Goal: Task Accomplishment & Management: Understand process/instructions

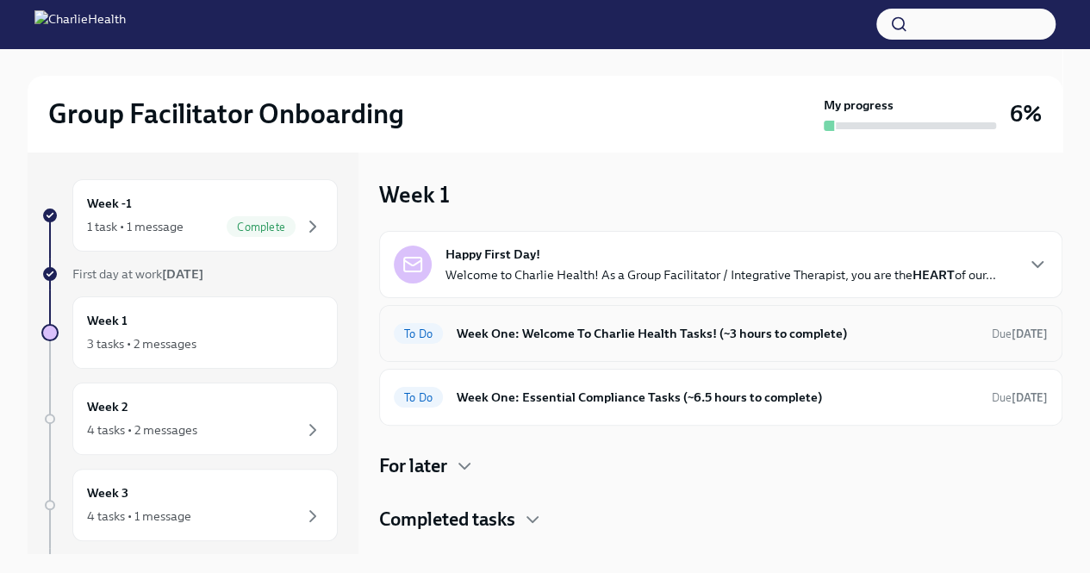
click at [482, 345] on div "To Do Week One: Welcome To Charlie Health Tasks! (~3 hours to complete) Due [DA…" at bounding box center [721, 334] width 654 height 28
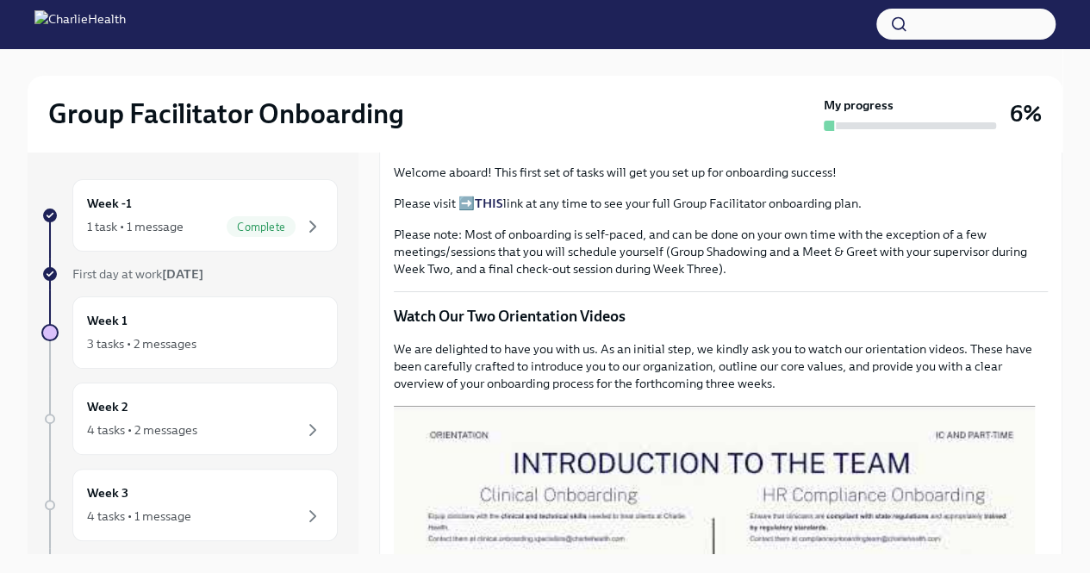
scroll to position [603, 0]
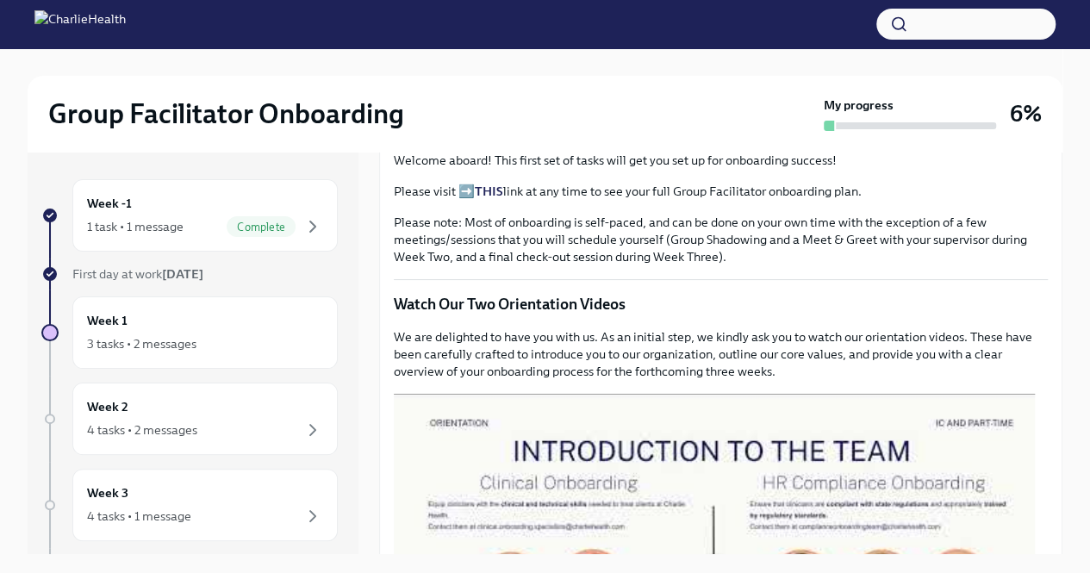
click at [493, 199] on strong "THIS" at bounding box center [489, 192] width 28 height 16
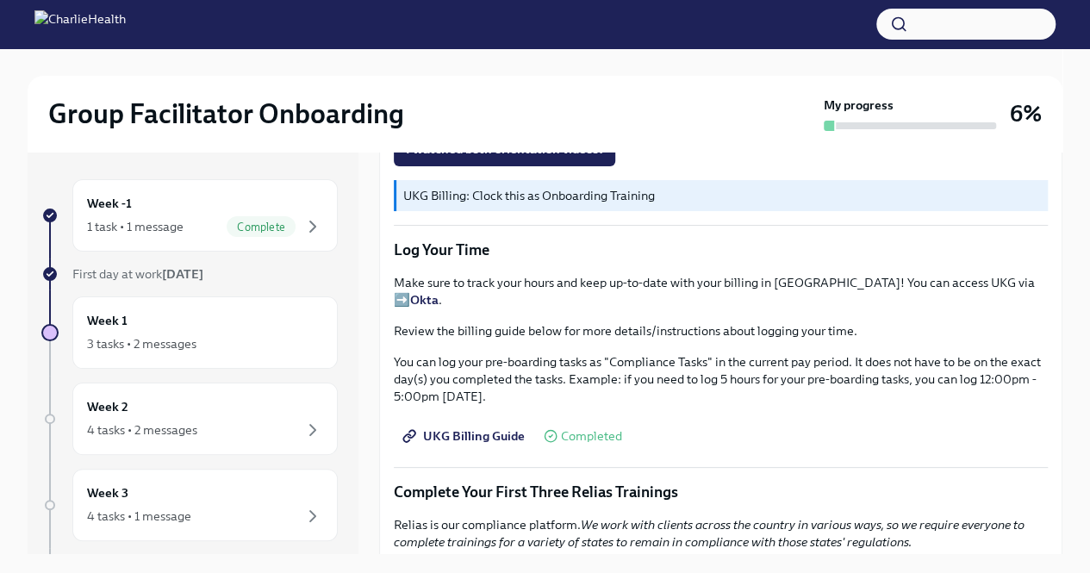
scroll to position [1638, 0]
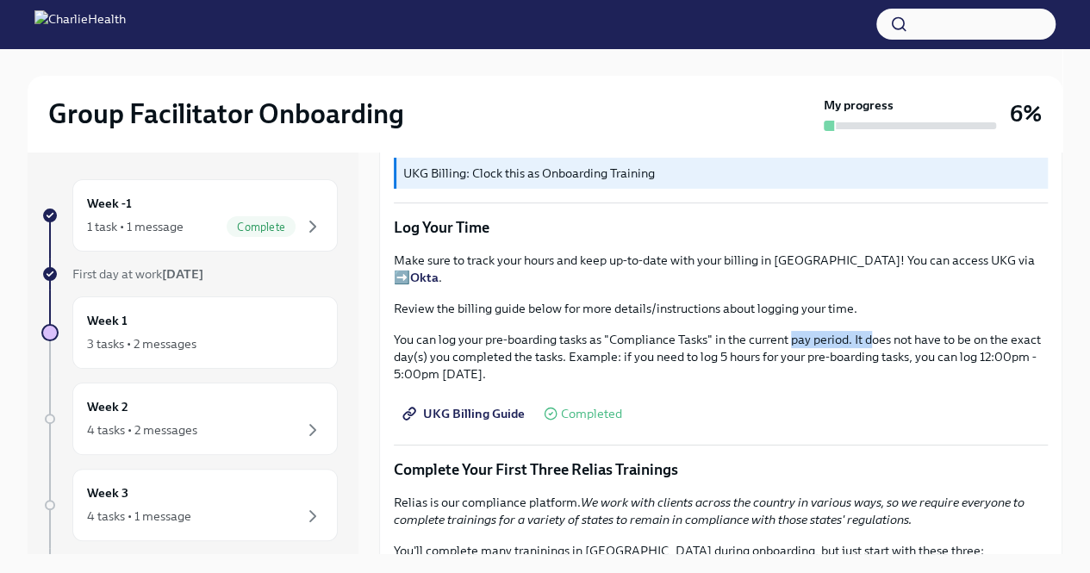
drag, startPoint x: 791, startPoint y: 339, endPoint x: 877, endPoint y: 341, distance: 85.4
click at [877, 341] on p "You can log your pre-boarding tasks as "Compliance Tasks" in the current pay pe…" at bounding box center [721, 357] width 654 height 52
click at [915, 349] on p "You can log your pre-boarding tasks as "Compliance Tasks" in the current pay pe…" at bounding box center [721, 357] width 654 height 52
drag, startPoint x: 877, startPoint y: 343, endPoint x: 939, endPoint y: 343, distance: 62.1
click at [939, 343] on p "You can log your pre-boarding tasks as "Compliance Tasks" in the current pay pe…" at bounding box center [721, 357] width 654 height 52
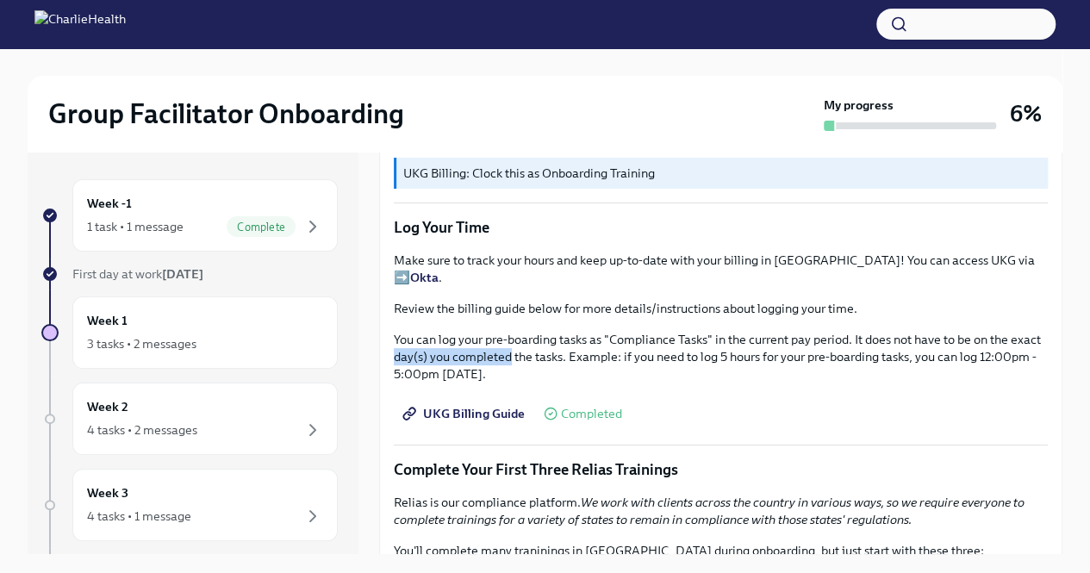
drag, startPoint x: 428, startPoint y: 355, endPoint x: 600, endPoint y: 355, distance: 172.4
click at [540, 353] on p "You can log your pre-boarding tasks as "Compliance Tasks" in the current pay pe…" at bounding box center [721, 357] width 654 height 52
click at [603, 355] on p "You can log your pre-boarding tasks as "Compliance Tasks" in the current pay pe…" at bounding box center [721, 357] width 654 height 52
drag, startPoint x: 638, startPoint y: 358, endPoint x: 752, endPoint y: 352, distance: 113.9
click at [752, 352] on p "You can log your pre-boarding tasks as "Compliance Tasks" in the current pay pe…" at bounding box center [721, 357] width 654 height 52
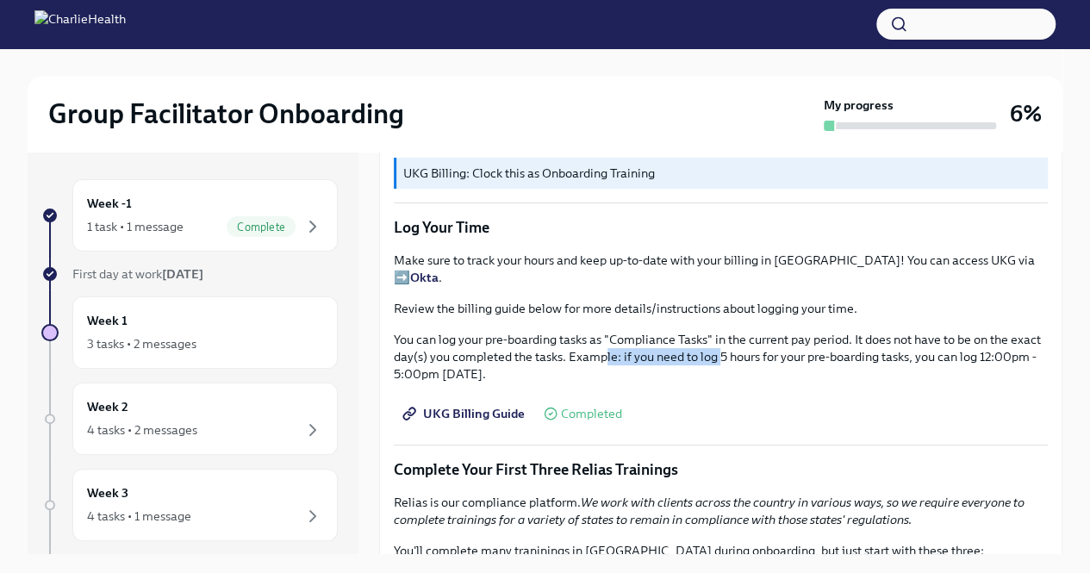
click at [743, 362] on p "You can log your pre-boarding tasks as "Compliance Tasks" in the current pay pe…" at bounding box center [721, 357] width 654 height 52
drag, startPoint x: 697, startPoint y: 363, endPoint x: 776, endPoint y: 365, distance: 79.3
click at [776, 365] on p "You can log your pre-boarding tasks as "Compliance Tasks" in the current pay pe…" at bounding box center [721, 357] width 654 height 52
drag, startPoint x: 816, startPoint y: 362, endPoint x: 903, endPoint y: 365, distance: 86.2
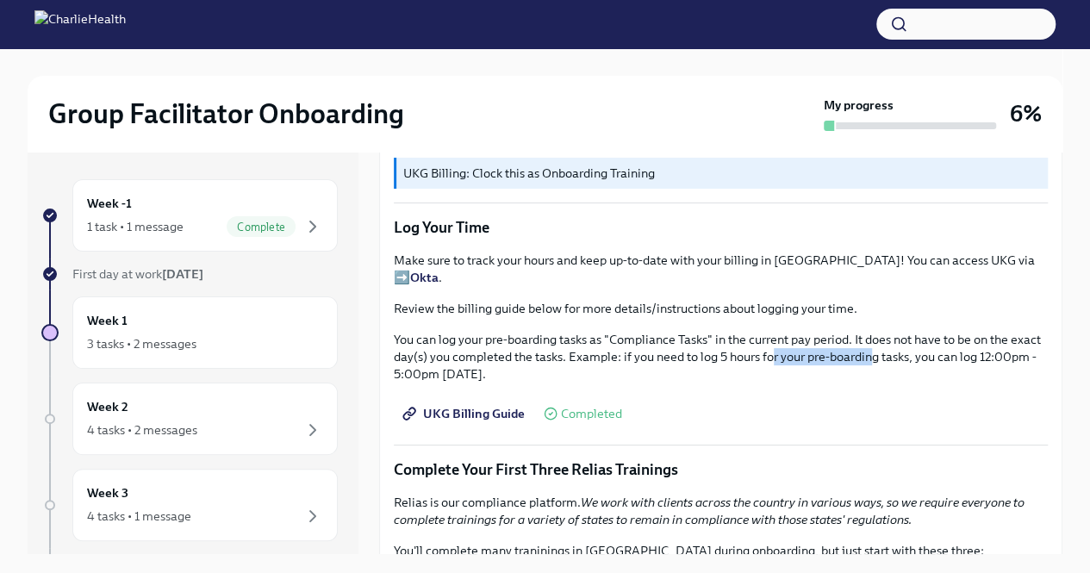
click at [903, 365] on p "You can log your pre-boarding tasks as "Compliance Tasks" in the current pay pe…" at bounding box center [721, 357] width 654 height 52
click at [897, 372] on p "You can log your pre-boarding tasks as "Compliance Tasks" in the current pay pe…" at bounding box center [721, 357] width 654 height 52
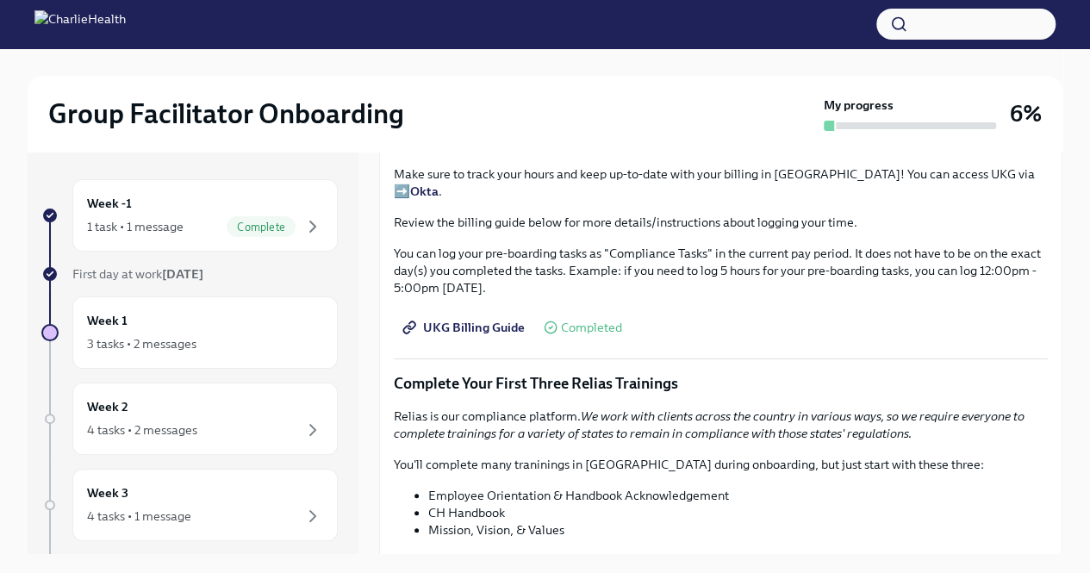
scroll to position [1896, 0]
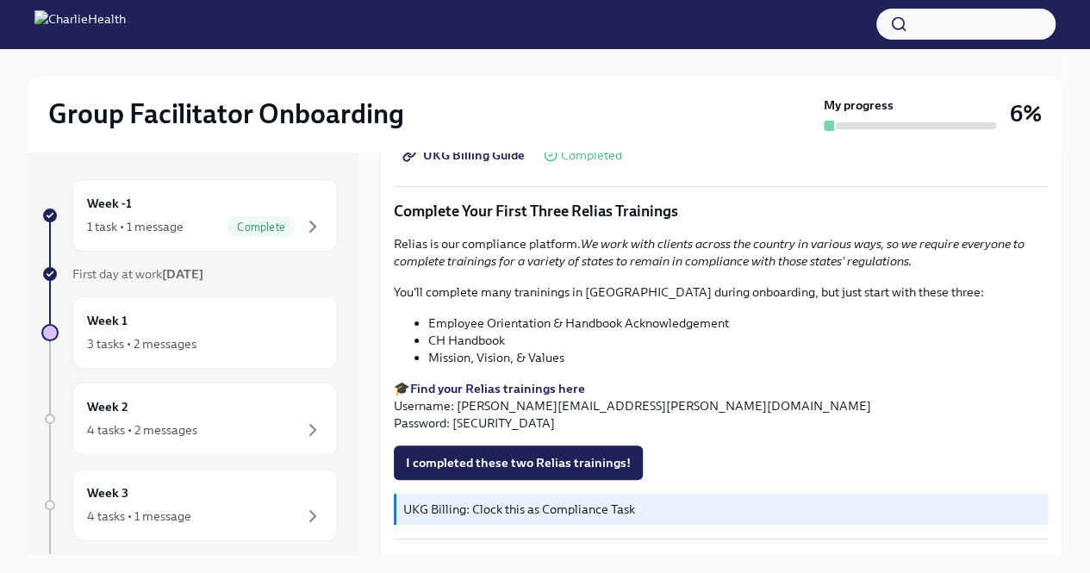
drag, startPoint x: 421, startPoint y: 242, endPoint x: 586, endPoint y: 241, distance: 165.5
click at [586, 241] on p "Relias is our compliance platform. We work with clients across the country in v…" at bounding box center [721, 252] width 654 height 34
drag, startPoint x: 626, startPoint y: 251, endPoint x: 814, endPoint y: 251, distance: 187.9
click at [814, 251] on em "We work with clients across the country in various ways, so we require everyone…" at bounding box center [709, 252] width 631 height 33
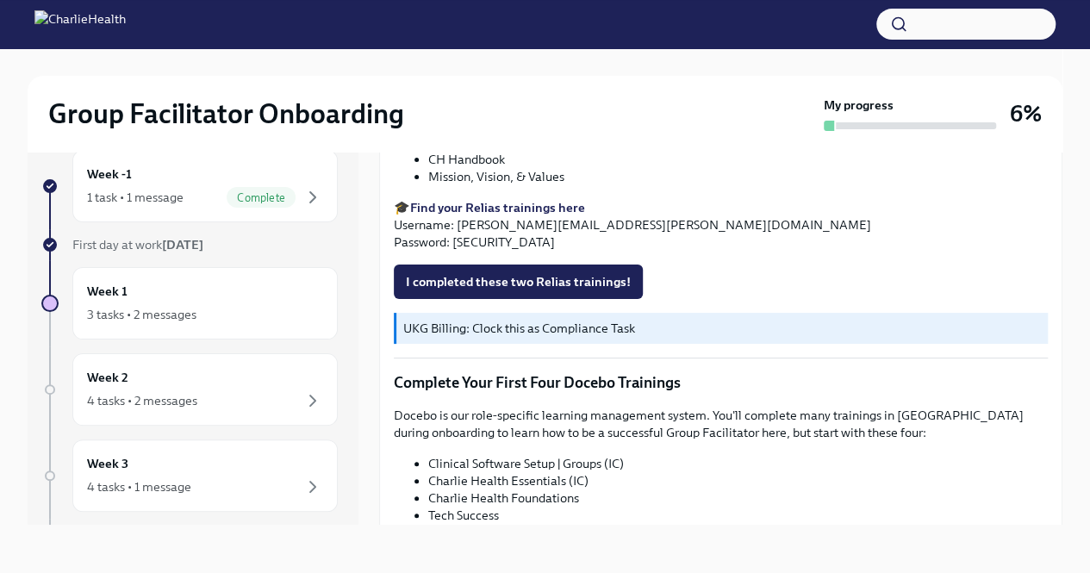
scroll to position [2014, 0]
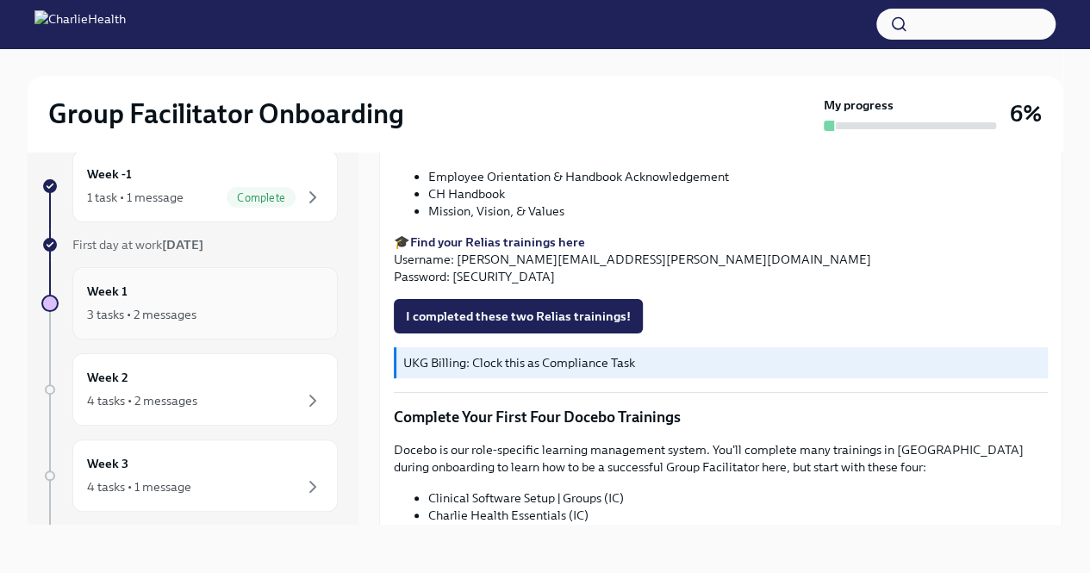
click at [176, 306] on div "3 tasks • 2 messages" at bounding box center [141, 314] width 109 height 17
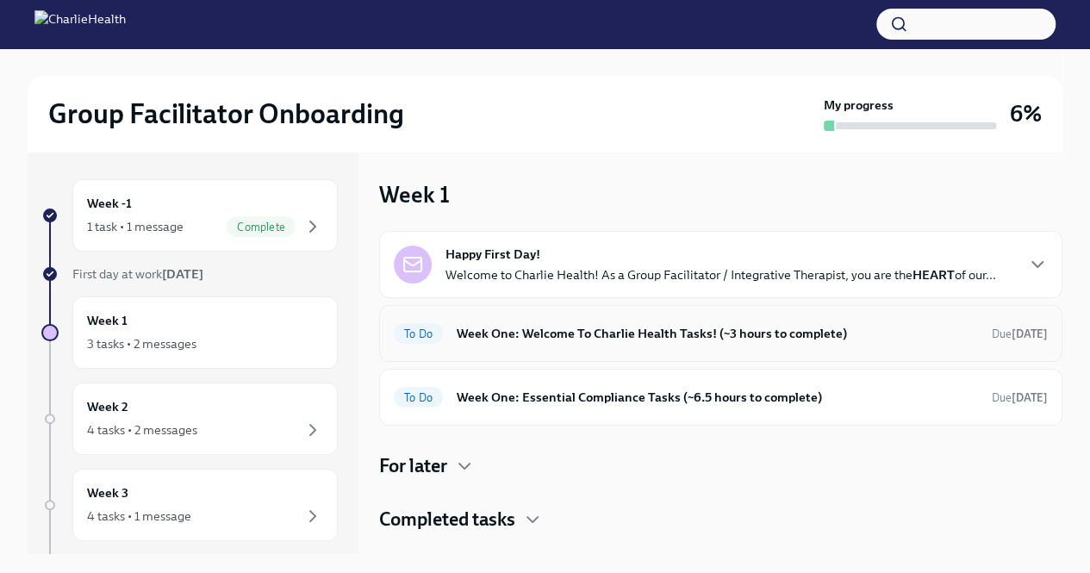
click at [570, 344] on div "To Do Week One: Welcome To Charlie Health Tasks! (~3 hours to complete) Due [DA…" at bounding box center [721, 334] width 654 height 28
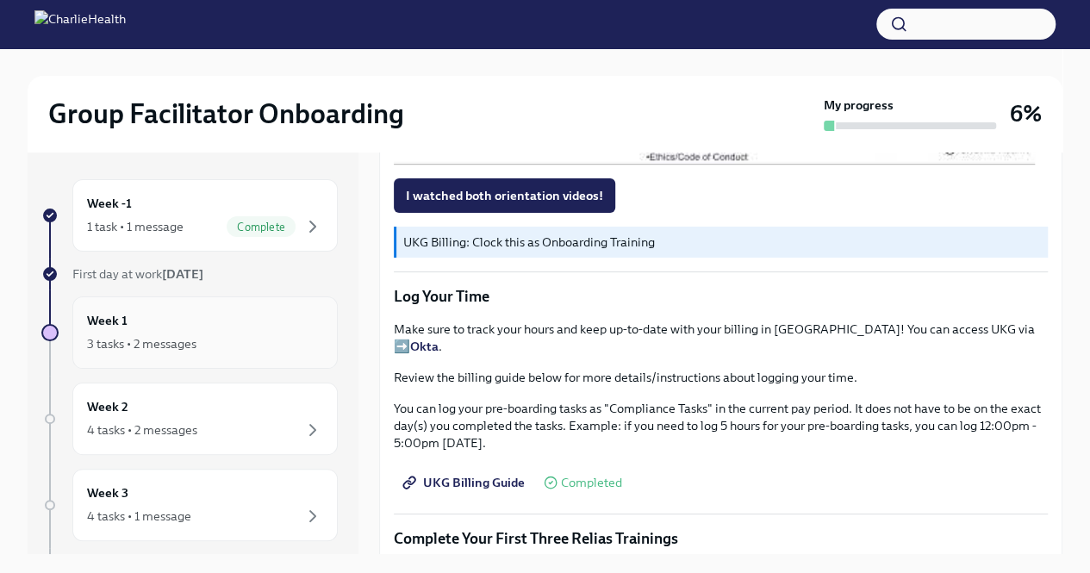
scroll to position [1465, 0]
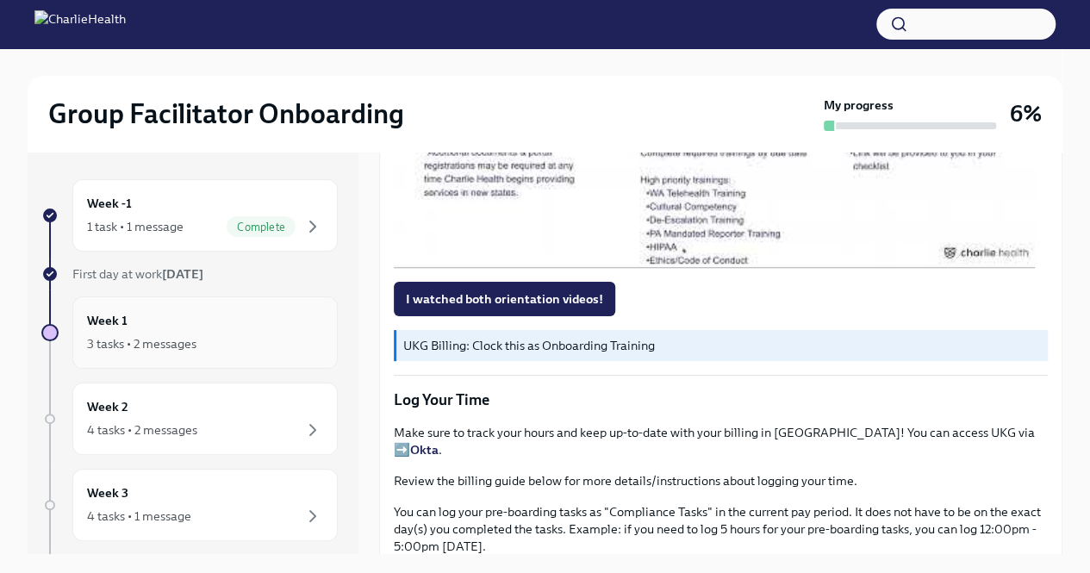
click at [179, 350] on div "3 tasks • 2 messages" at bounding box center [141, 343] width 109 height 17
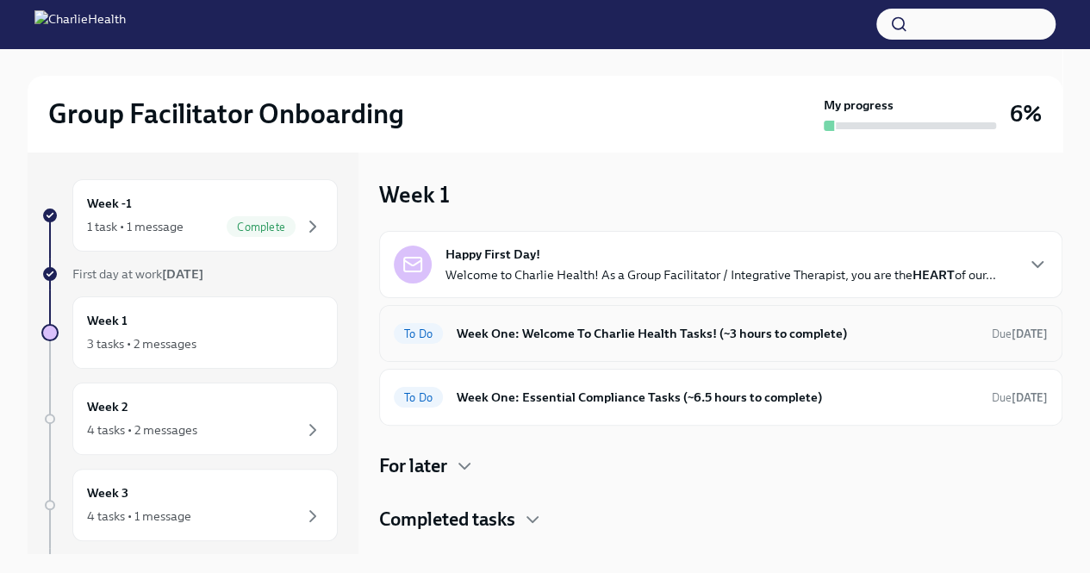
click at [564, 346] on div "To Do Week One: Welcome To Charlie Health Tasks! (~3 hours to complete) Due [DA…" at bounding box center [721, 334] width 654 height 28
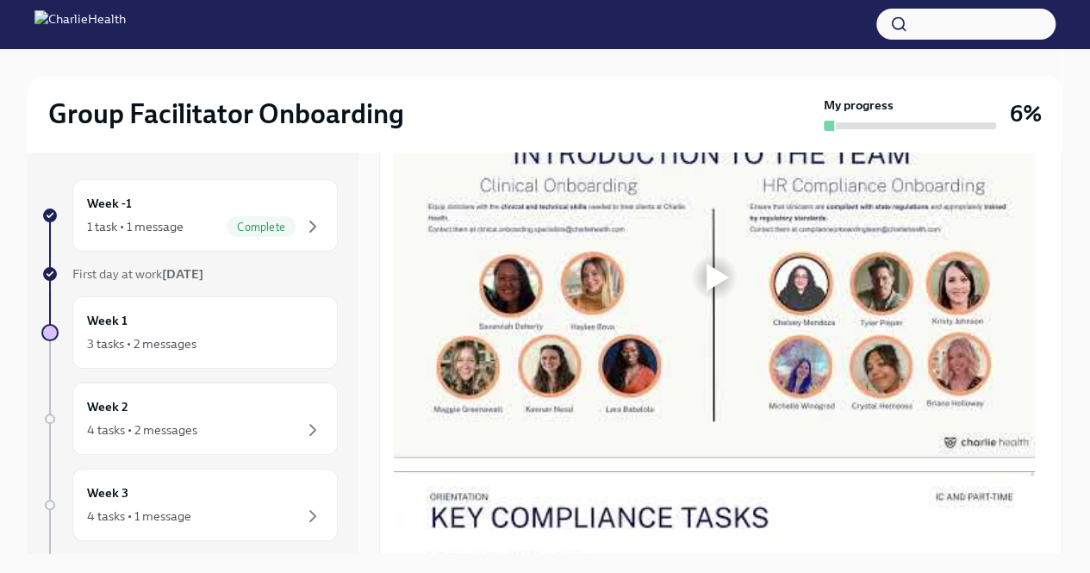
scroll to position [862, 0]
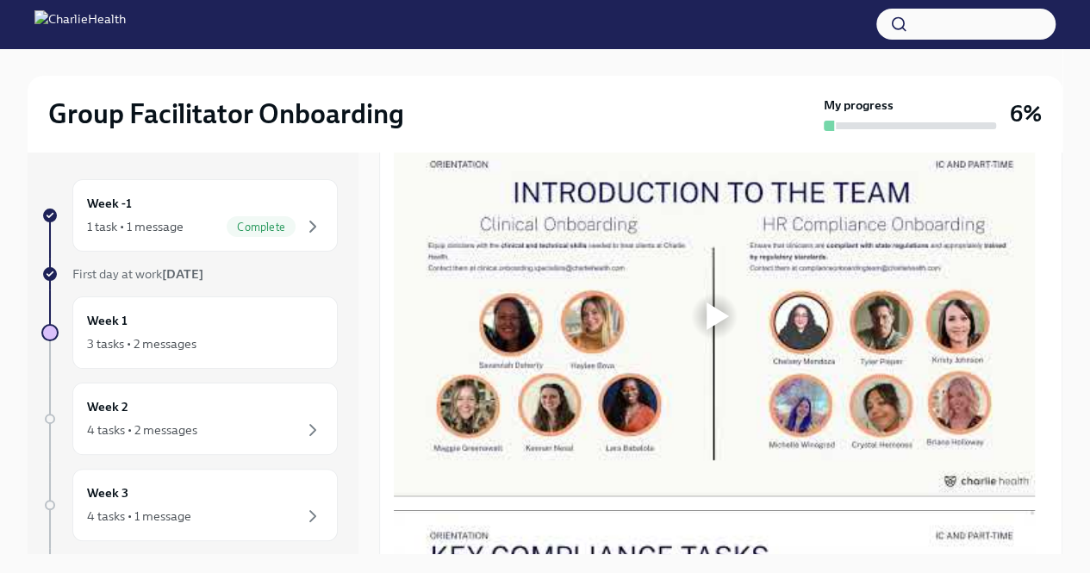
click at [705, 330] on div at bounding box center [714, 316] width 55 height 55
